Goal: Go to known website: Go to known website

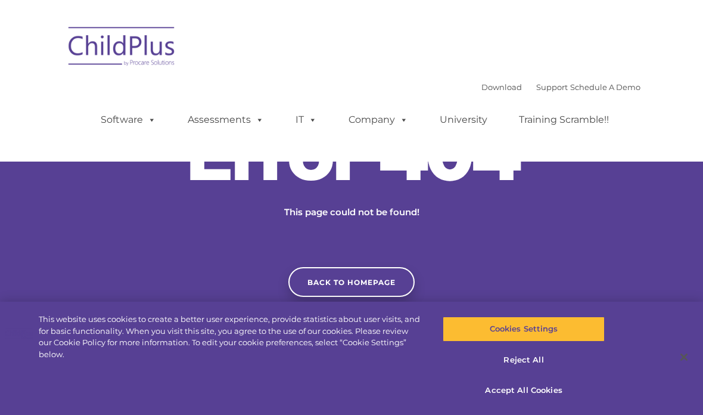
click at [145, 51] on img at bounding box center [122, 48] width 119 height 60
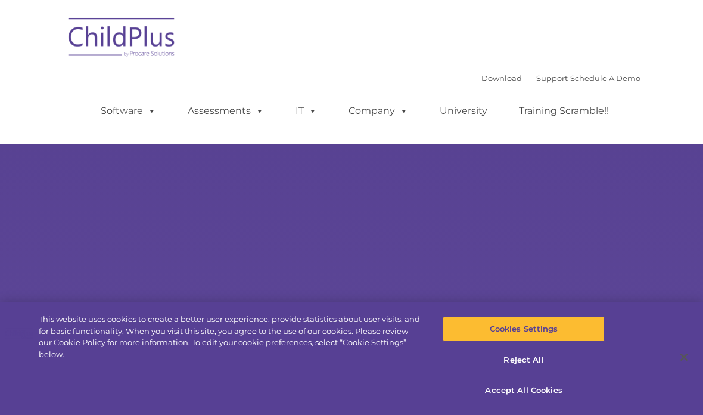
select select "MEDIUM"
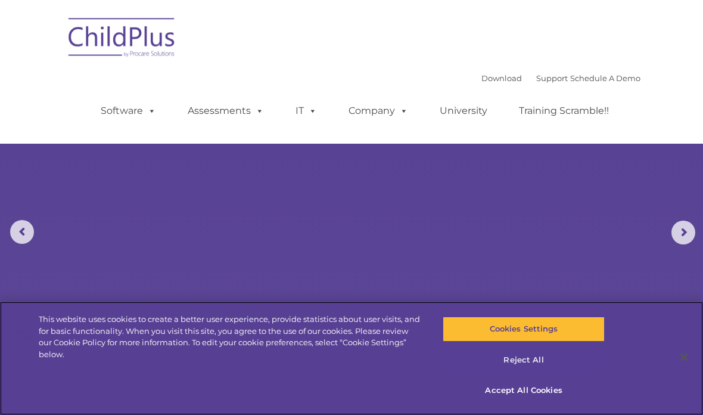
click at [532, 362] on button "Reject All" at bounding box center [523, 359] width 161 height 25
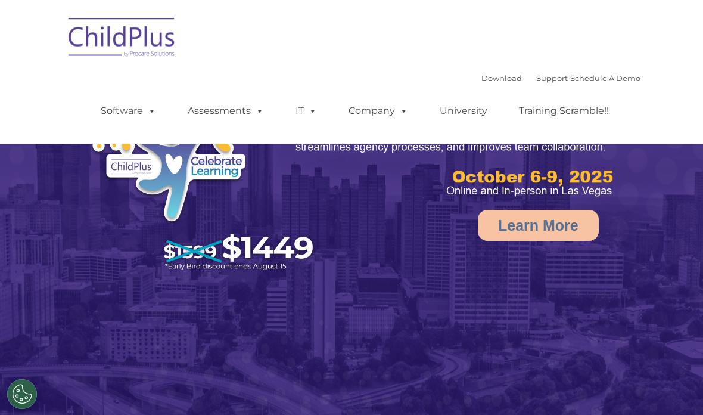
select select "MEDIUM"
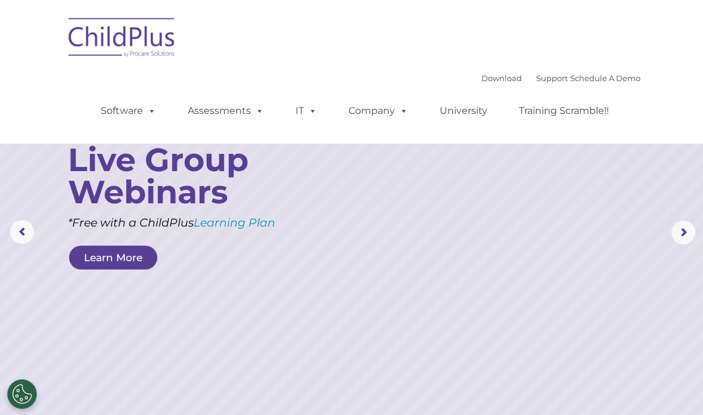
click at [139, 43] on img at bounding box center [122, 40] width 119 height 60
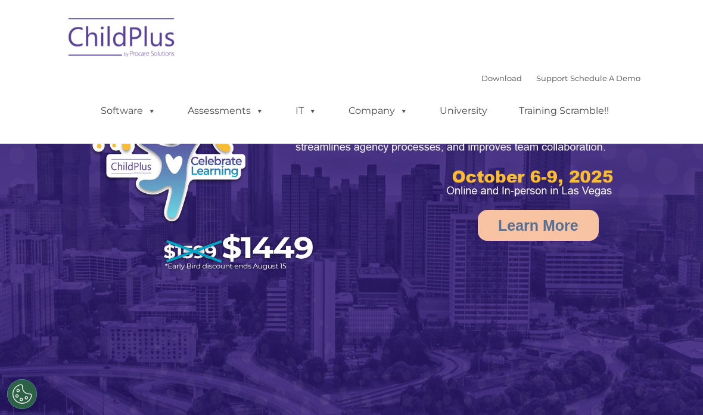
select select "MEDIUM"
click at [148, 42] on img at bounding box center [122, 40] width 119 height 60
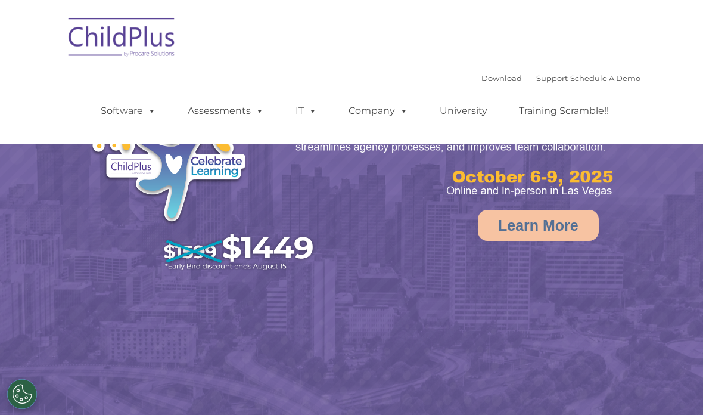
select select "MEDIUM"
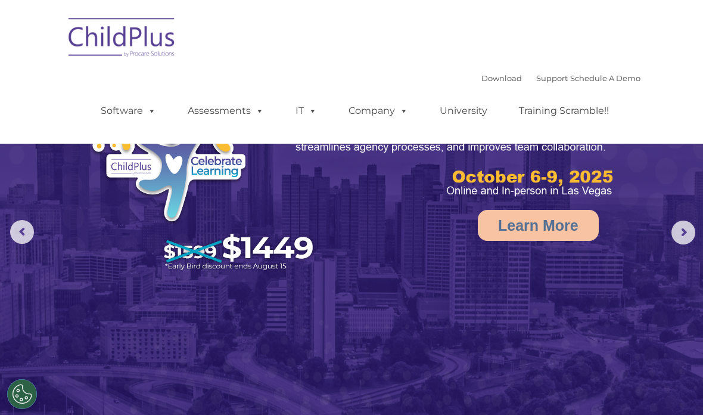
click at [130, 49] on img at bounding box center [122, 40] width 119 height 60
select select "MEDIUM"
click at [681, 229] on rs-arrow at bounding box center [683, 232] width 24 height 24
